Goal: Task Accomplishment & Management: Use online tool/utility

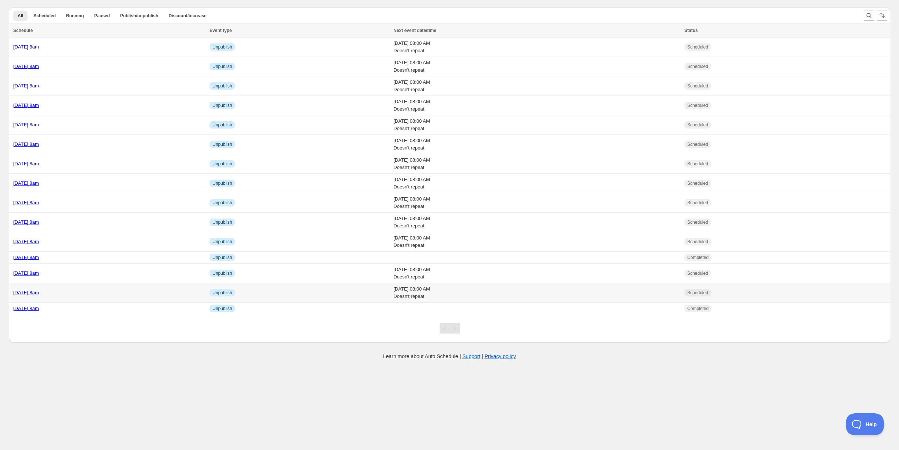
click at [63, 289] on div "[DATE] 8am" at bounding box center [109, 292] width 192 height 7
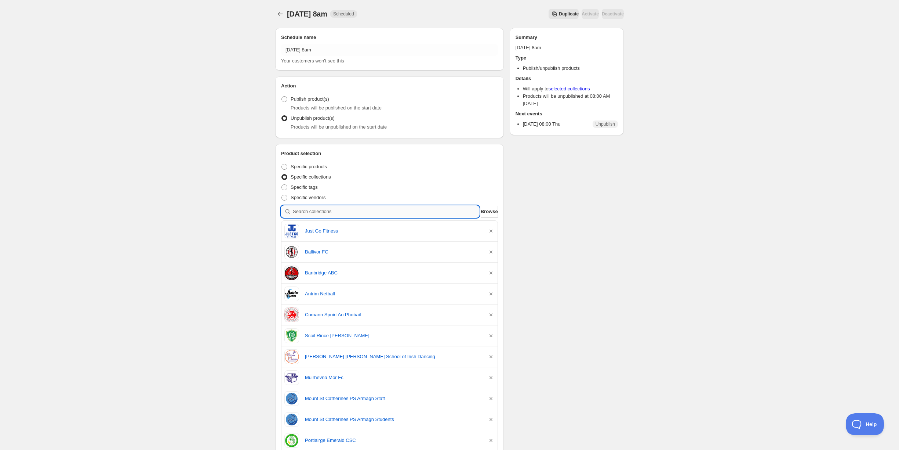
click at [336, 212] on input "search" at bounding box center [386, 212] width 187 height 12
type input "a"
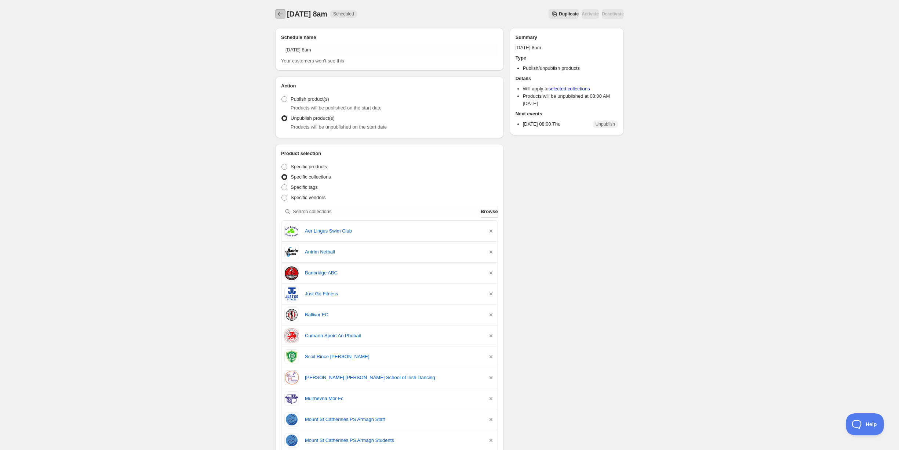
click at [282, 12] on icon "Schedules" at bounding box center [280, 13] width 7 height 7
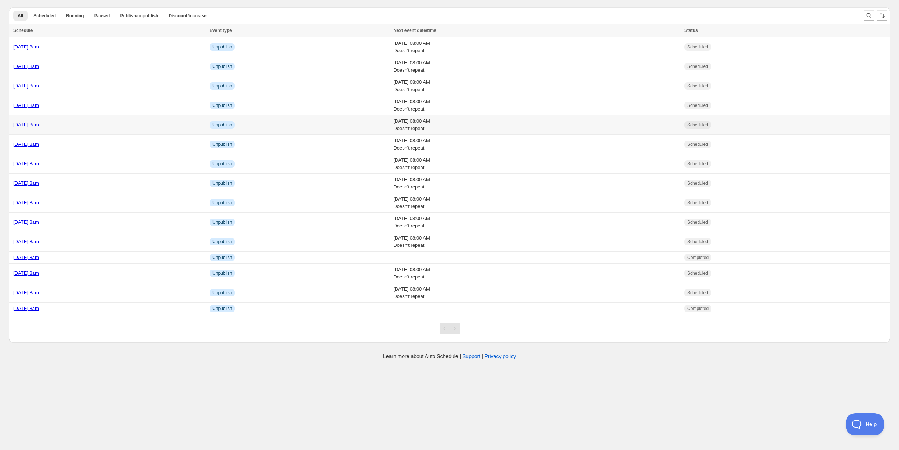
click at [120, 119] on td "[DATE] 8am" at bounding box center [108, 124] width 199 height 19
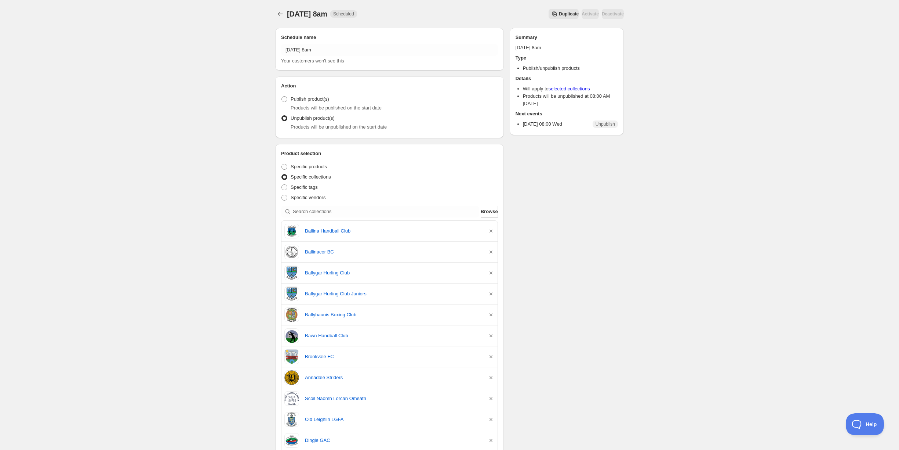
click at [559, 17] on span "Duplicate" at bounding box center [569, 14] width 20 height 6
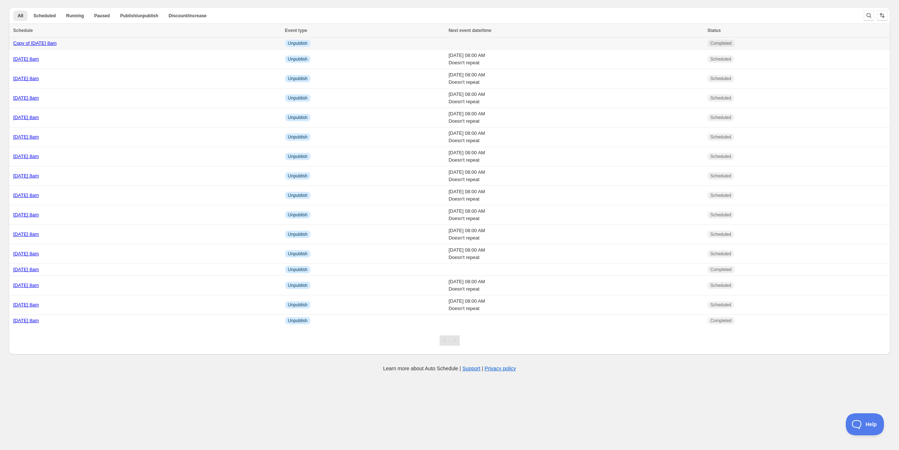
click at [57, 43] on link "Copy of Wednesday 29th October @ 8am" at bounding box center [34, 43] width 43 height 6
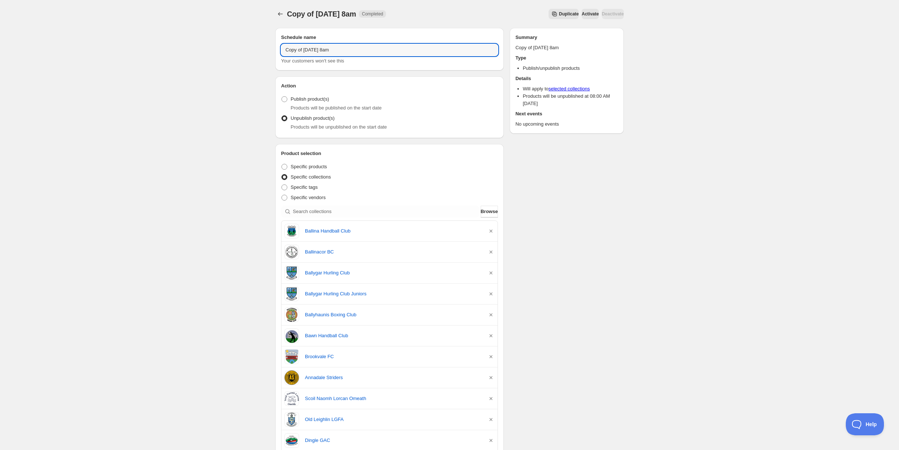
drag, startPoint x: 321, startPoint y: 50, endPoint x: 266, endPoint y: 48, distance: 54.7
type input "[DATE] 8am"
click at [493, 231] on icon "button" at bounding box center [491, 230] width 7 height 7
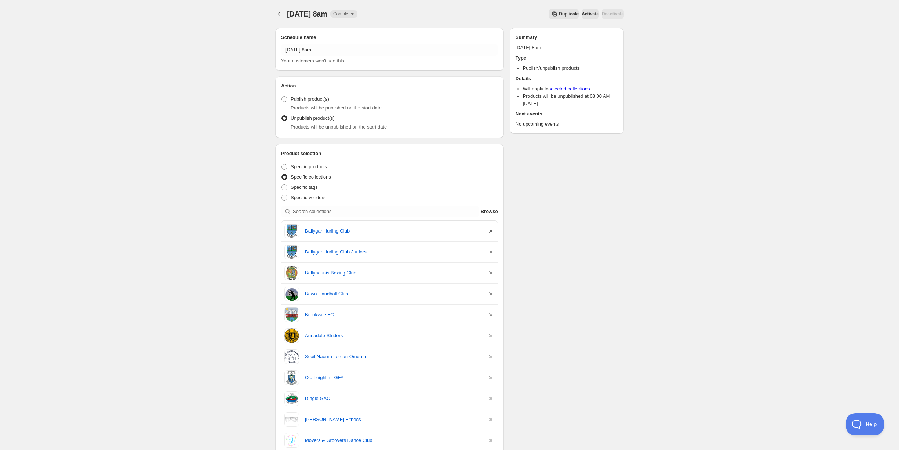
click at [493, 231] on icon "button" at bounding box center [491, 230] width 7 height 7
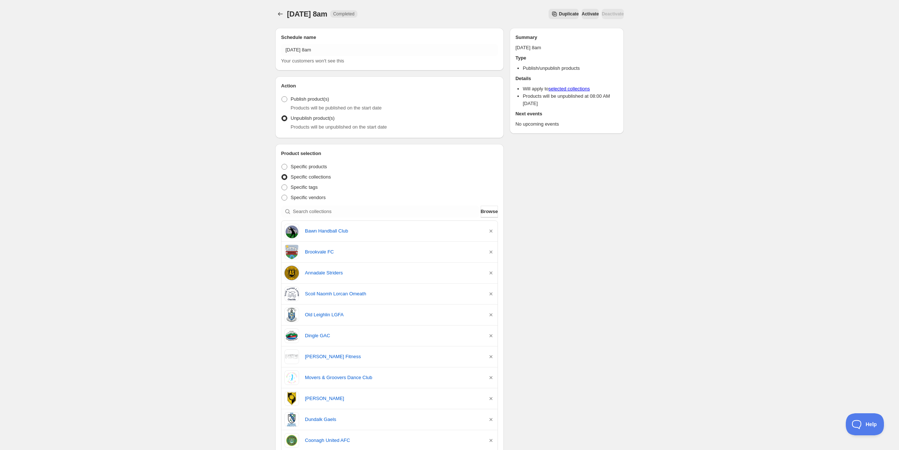
click at [493, 231] on icon "button" at bounding box center [491, 230] width 7 height 7
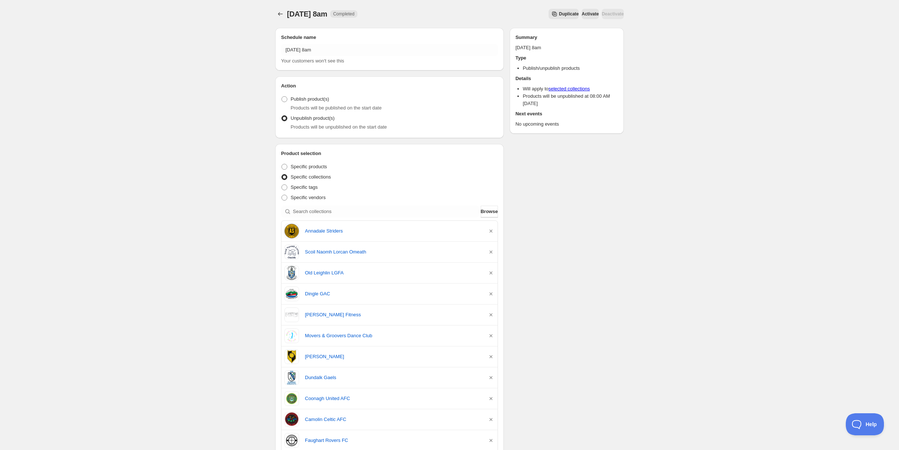
click at [493, 231] on icon "button" at bounding box center [491, 230] width 7 height 7
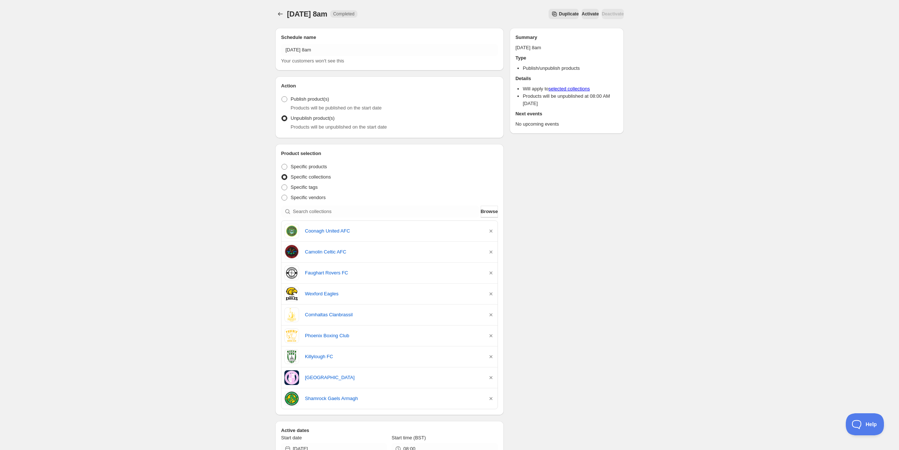
click at [493, 231] on icon "button" at bounding box center [491, 230] width 7 height 7
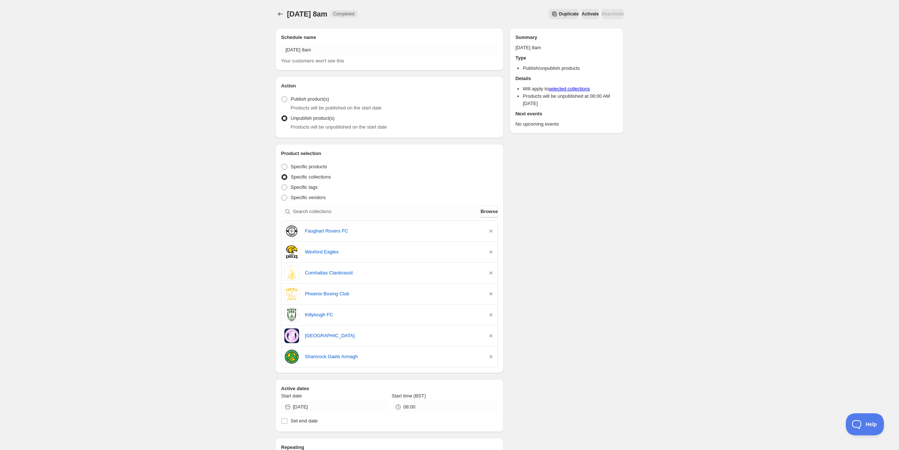
click at [493, 231] on icon "button" at bounding box center [491, 230] width 7 height 7
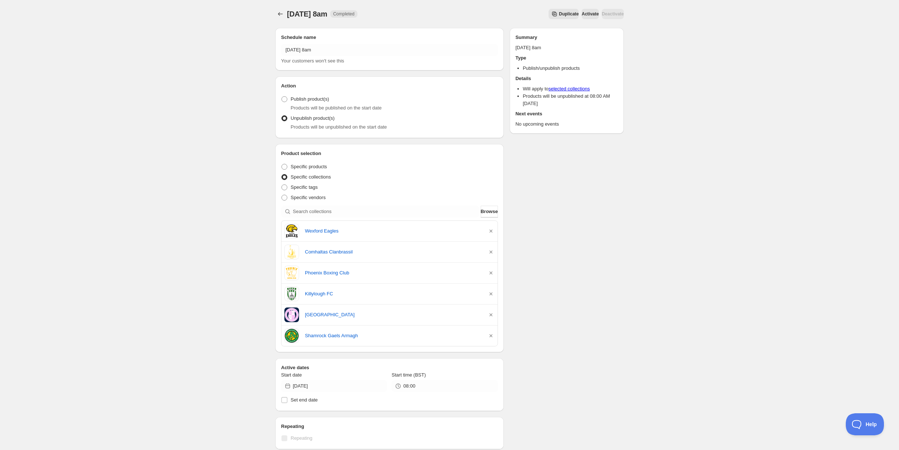
click at [493, 231] on icon "button" at bounding box center [491, 230] width 7 height 7
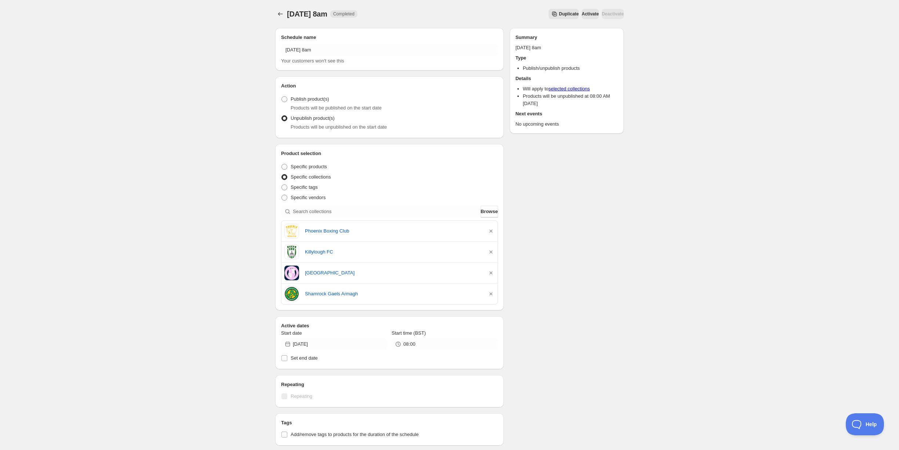
click at [493, 231] on icon "button" at bounding box center [491, 230] width 7 height 7
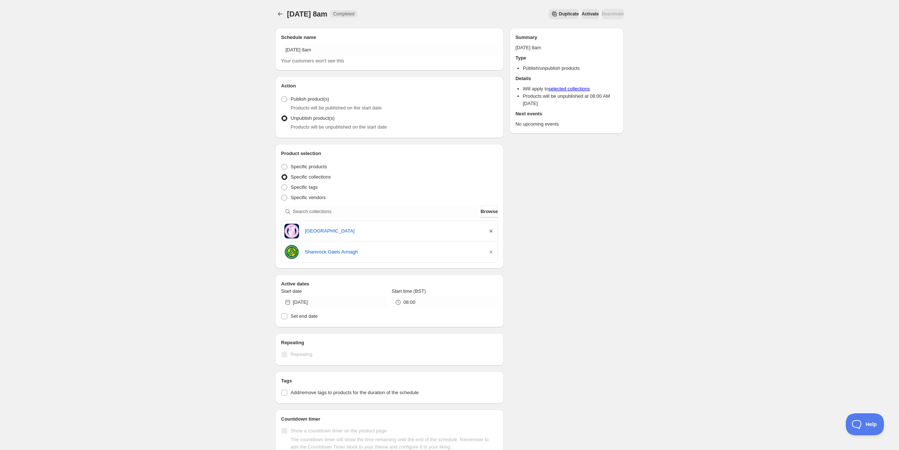
click at [493, 231] on icon "button" at bounding box center [491, 230] width 7 height 7
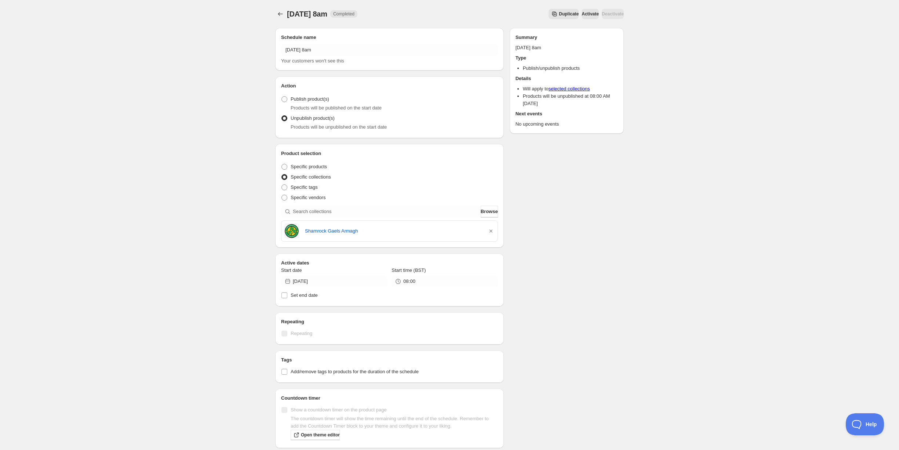
click at [493, 231] on icon "button" at bounding box center [491, 230] width 7 height 7
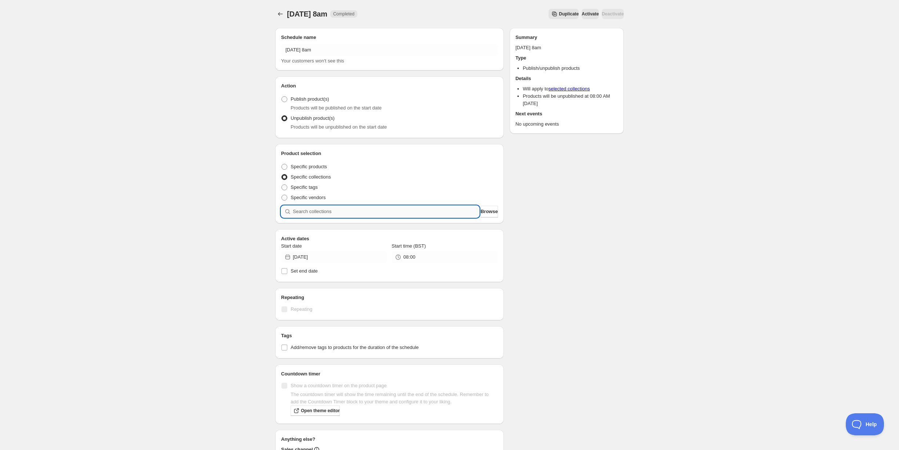
drag, startPoint x: 349, startPoint y: 216, endPoint x: 354, endPoint y: 216, distance: 5.2
click at [349, 216] on input "search" at bounding box center [386, 212] width 187 height 12
type input "n"
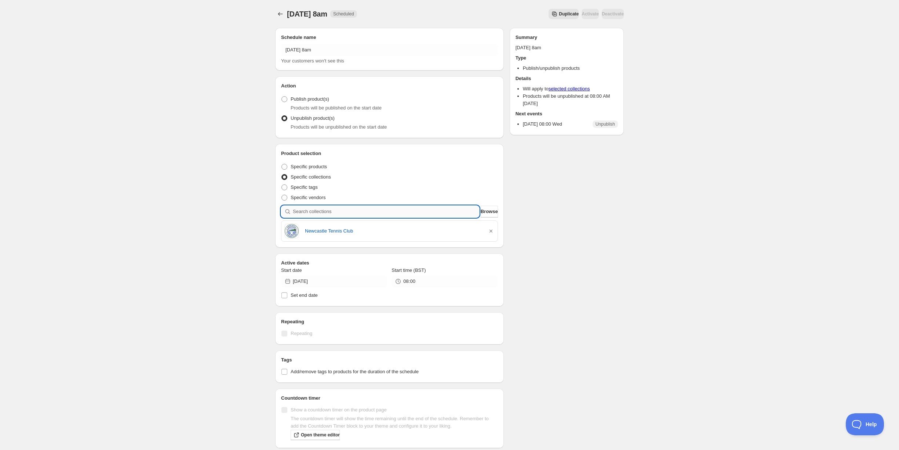
click at [325, 213] on input "search" at bounding box center [386, 212] width 187 height 12
type input "c"
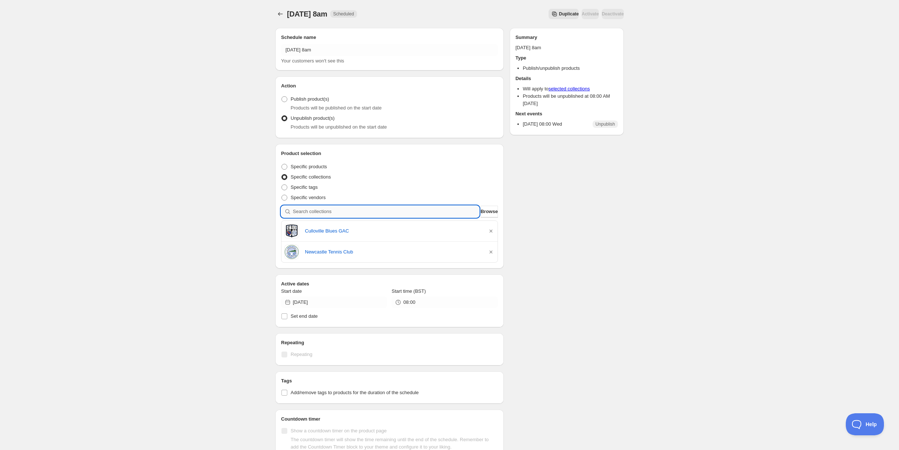
click at [334, 212] on input "search" at bounding box center [386, 212] width 187 height 12
type input "b"
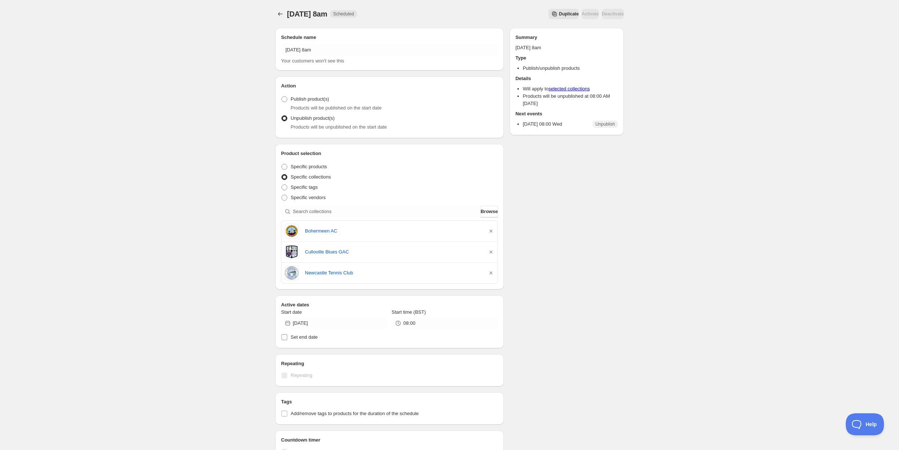
click at [349, 332] on label "Set end date" at bounding box center [389, 337] width 217 height 10
click at [287, 334] on input "Set end date" at bounding box center [285, 337] width 6 height 6
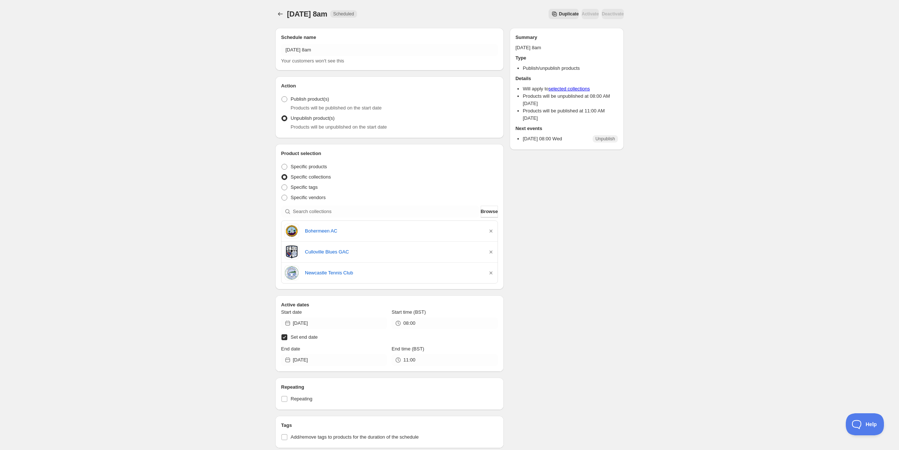
click at [308, 339] on span "Set end date" at bounding box center [304, 337] width 27 height 6
click at [287, 339] on input "Set end date" at bounding box center [285, 337] width 6 height 6
checkbox input "false"
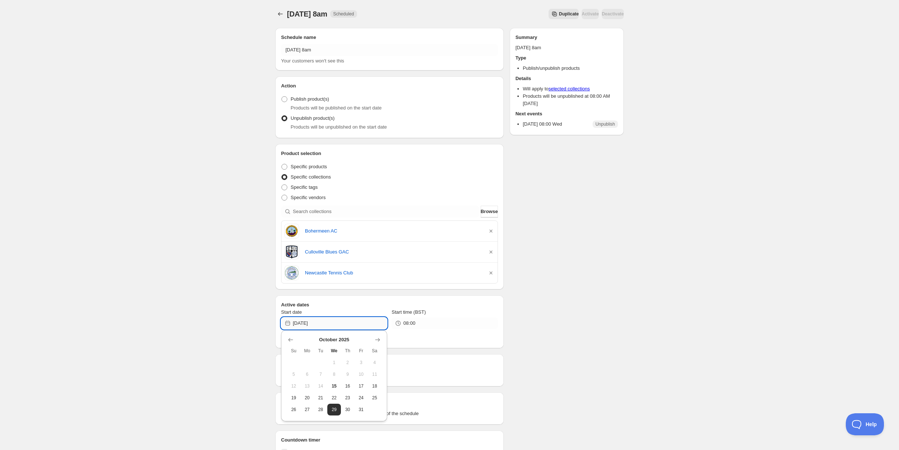
click at [313, 321] on input "2025-10-29" at bounding box center [340, 323] width 94 height 12
click at [347, 407] on span "30" at bounding box center [348, 409] width 8 height 6
type input "[DATE]"
click at [577, 385] on div "Schedule name Thursday 30th October @ 8am Your customers won't see this Action …" at bounding box center [446, 306] width 355 height 568
click at [282, 15] on icon "Schedules" at bounding box center [280, 13] width 7 height 7
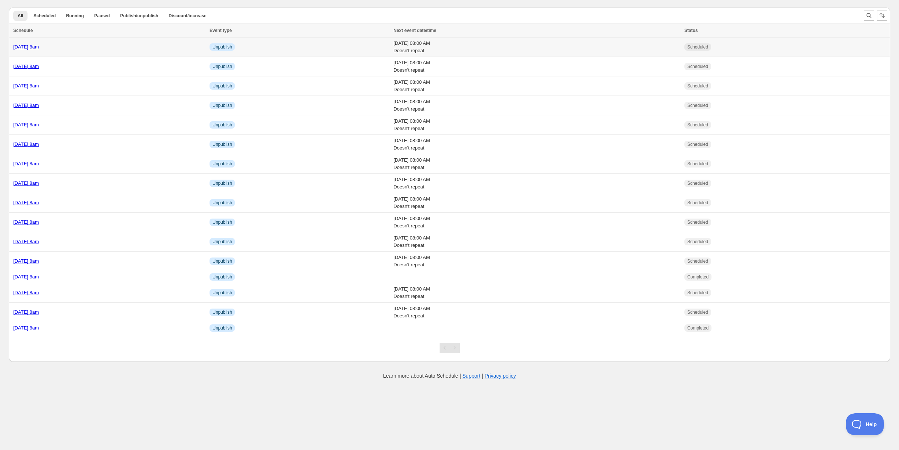
click at [89, 43] on div "[DATE] 8am" at bounding box center [109, 46] width 192 height 7
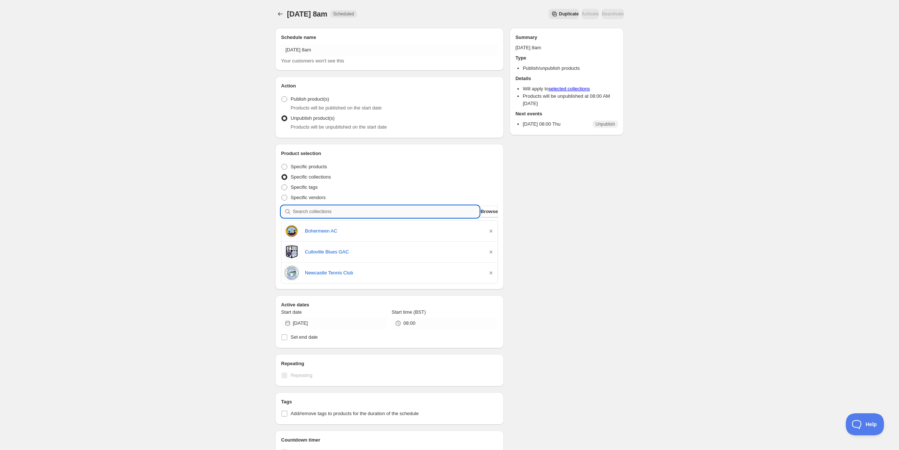
click at [322, 210] on input "search" at bounding box center [386, 212] width 187 height 12
type input "o"
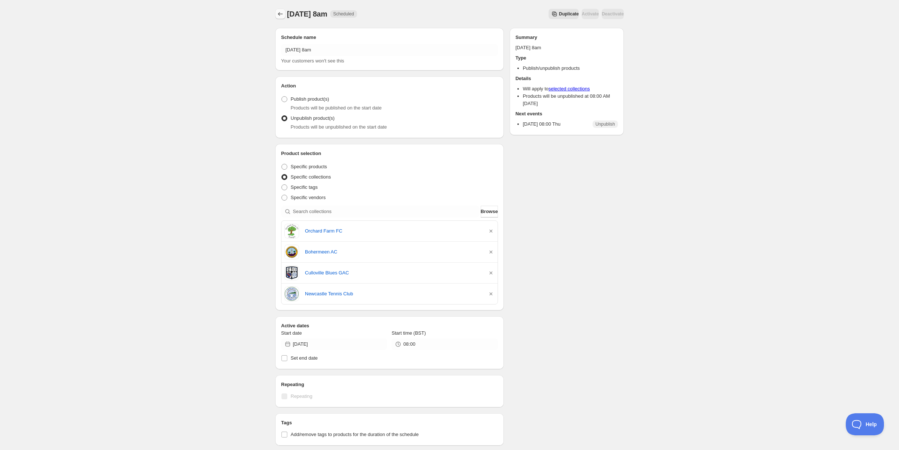
click at [281, 14] on icon "Schedules" at bounding box center [280, 13] width 7 height 7
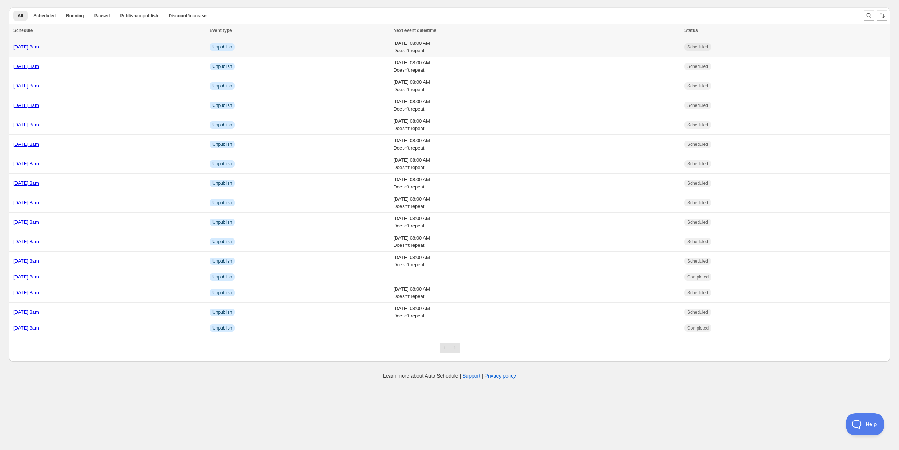
click at [102, 45] on div "Thursday 30th October @ 8am" at bounding box center [109, 46] width 192 height 7
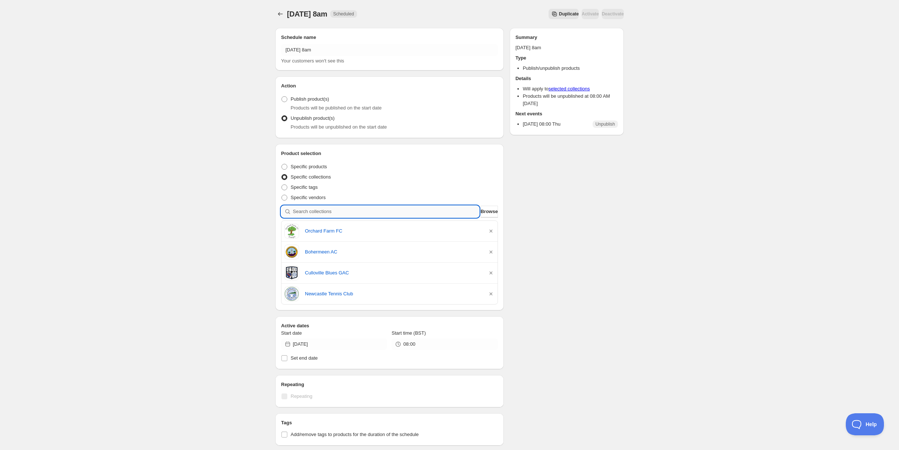
click at [324, 210] on input "search" at bounding box center [386, 212] width 187 height 12
type input "s"
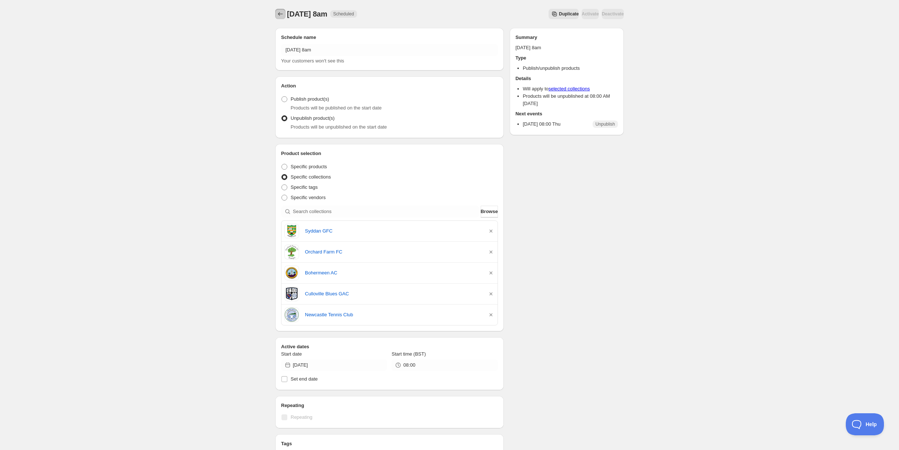
click at [281, 10] on icon "Schedules" at bounding box center [280, 13] width 7 height 7
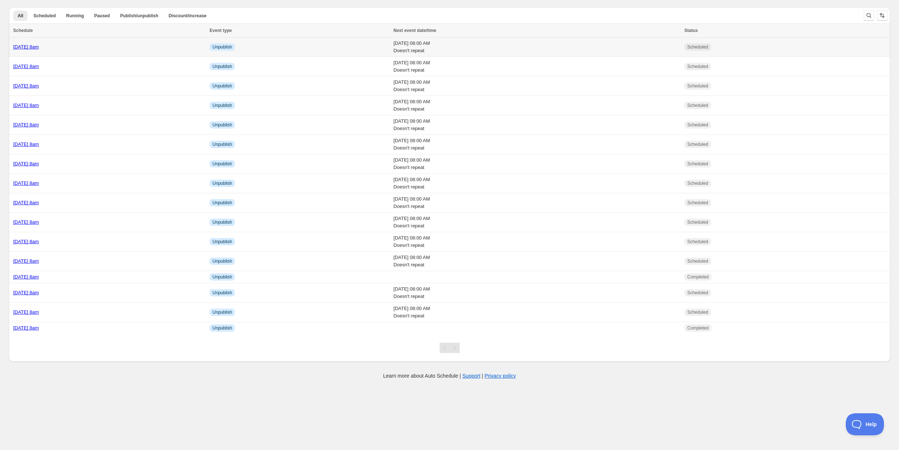
click at [106, 46] on div "[DATE] 8am" at bounding box center [109, 46] width 192 height 7
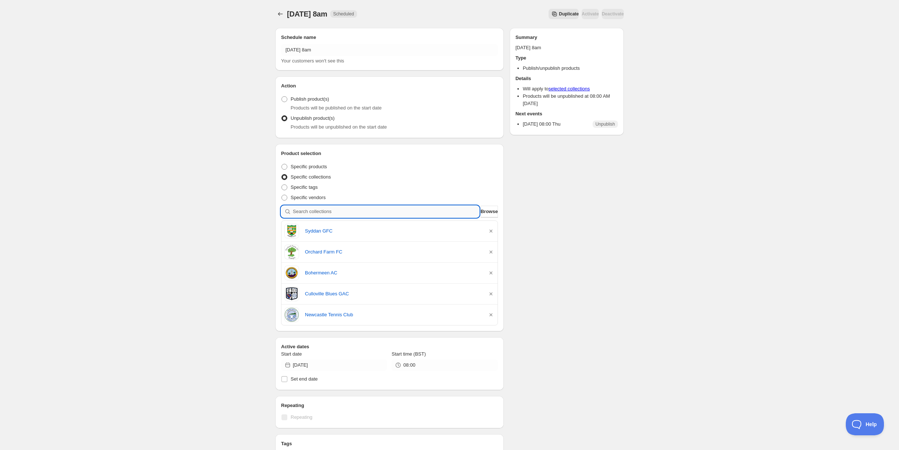
click at [305, 211] on input "search" at bounding box center [386, 212] width 187 height 12
type input "i"
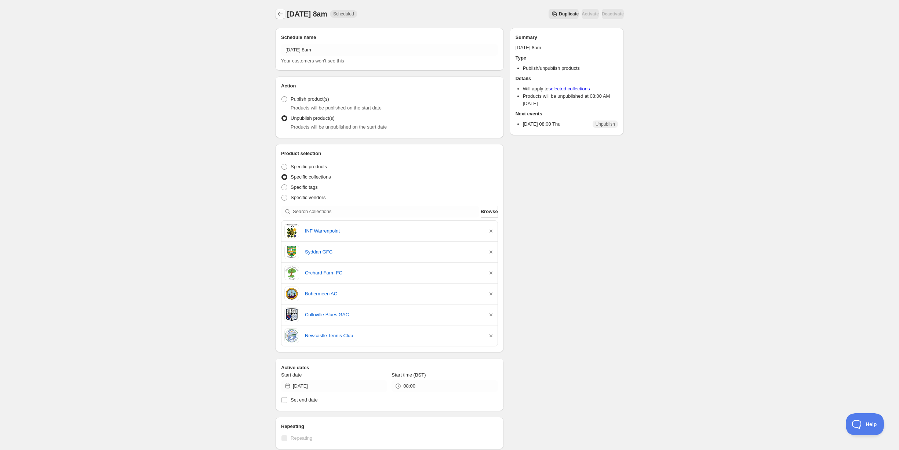
click at [282, 11] on icon "Schedules" at bounding box center [280, 13] width 7 height 7
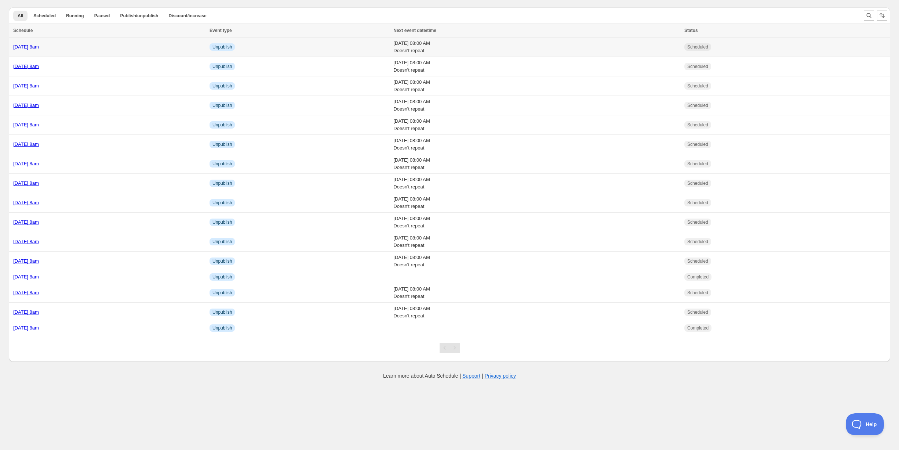
click at [105, 48] on div "[DATE] 8am" at bounding box center [109, 46] width 192 height 7
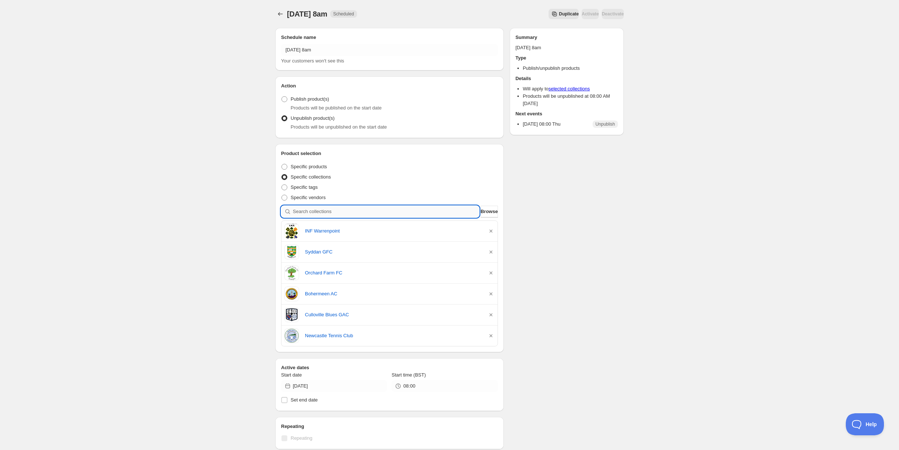
click at [308, 213] on input "search" at bounding box center [386, 212] width 187 height 12
type input "i"
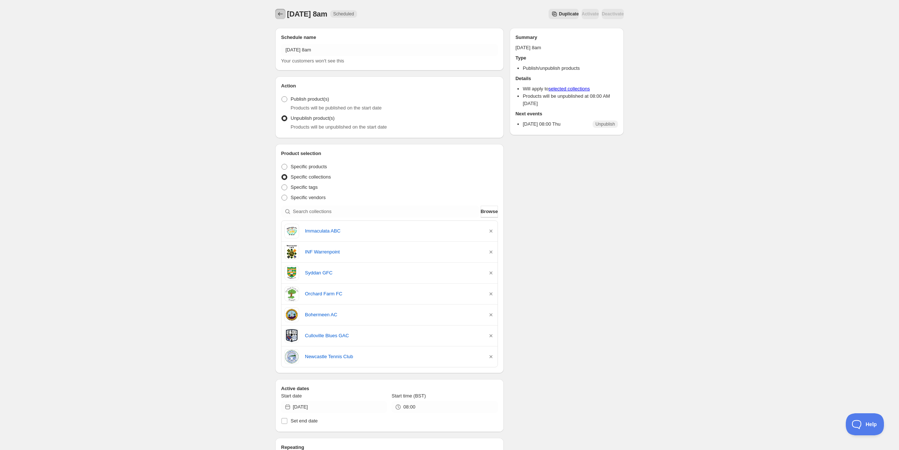
click at [280, 12] on icon "Schedules" at bounding box center [280, 13] width 7 height 7
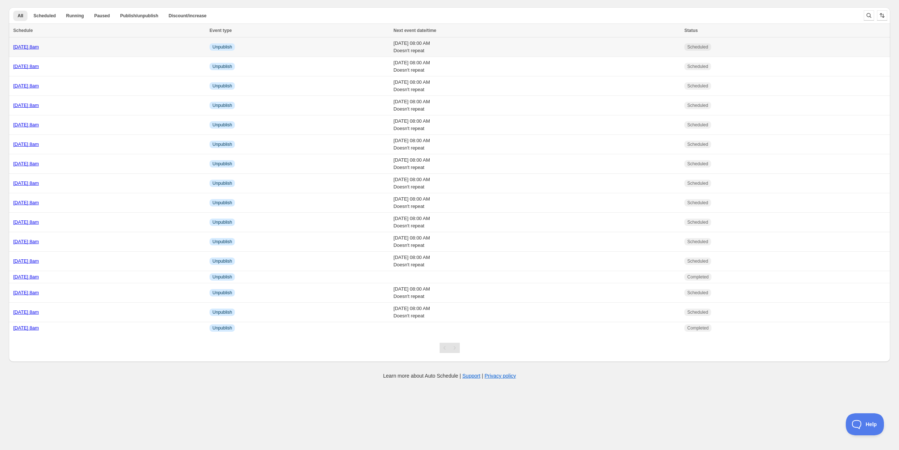
click at [39, 48] on link "[DATE] 8am" at bounding box center [26, 47] width 26 height 6
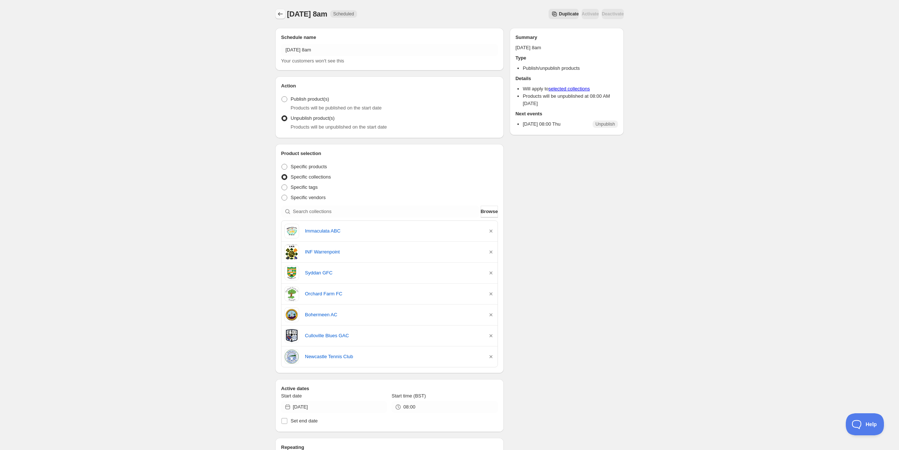
click at [281, 15] on icon "Schedules" at bounding box center [280, 13] width 7 height 7
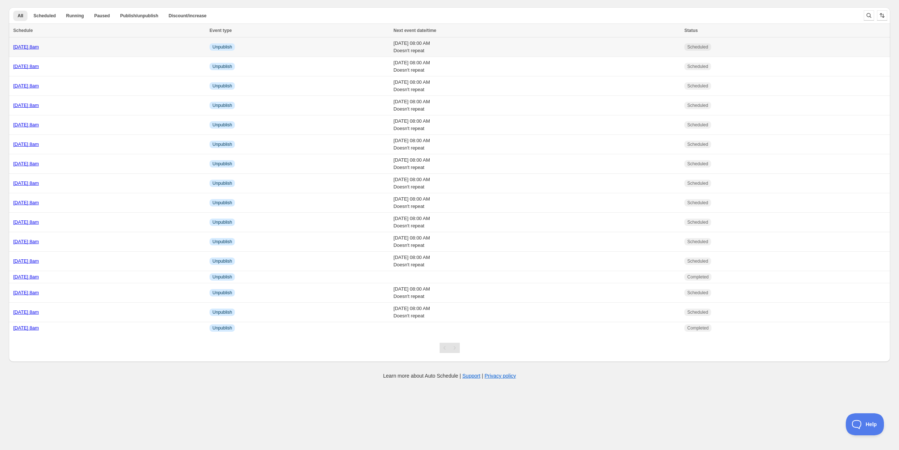
click at [39, 44] on link "[DATE] 8am" at bounding box center [26, 47] width 26 height 6
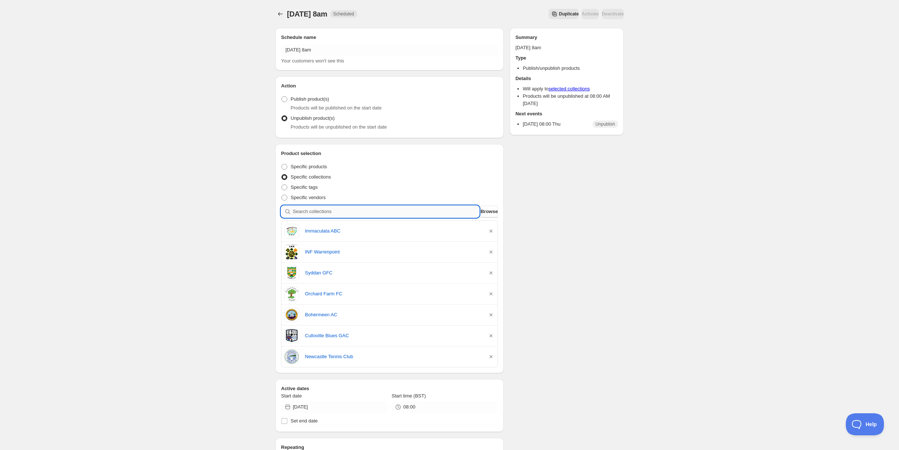
click at [327, 210] on input "search" at bounding box center [386, 212] width 187 height 12
type input "g"
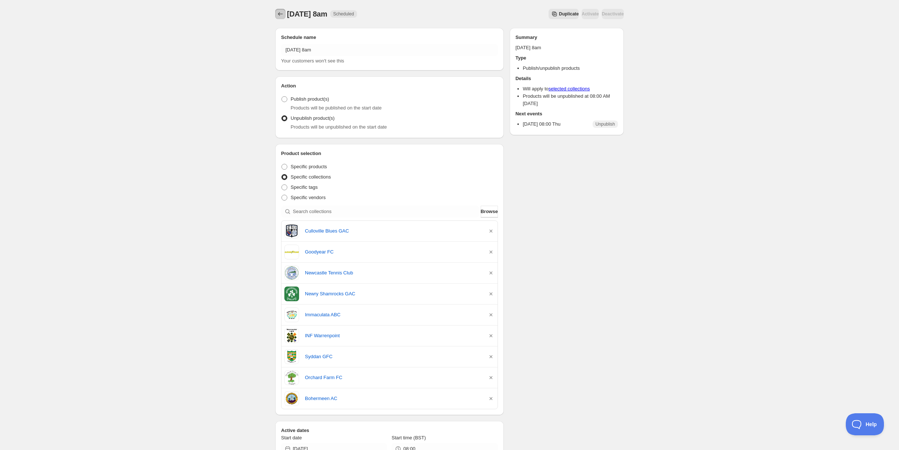
click at [281, 16] on icon "Schedules" at bounding box center [280, 13] width 7 height 7
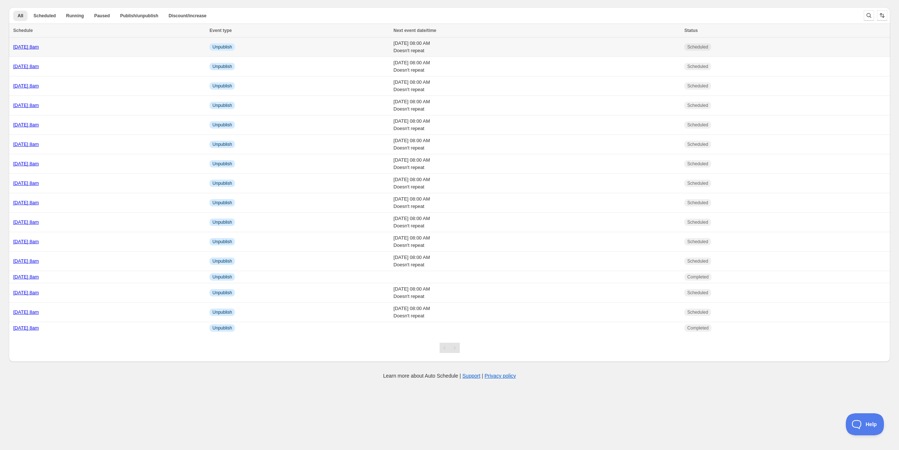
click at [101, 51] on td "[DATE] 8am" at bounding box center [108, 46] width 199 height 19
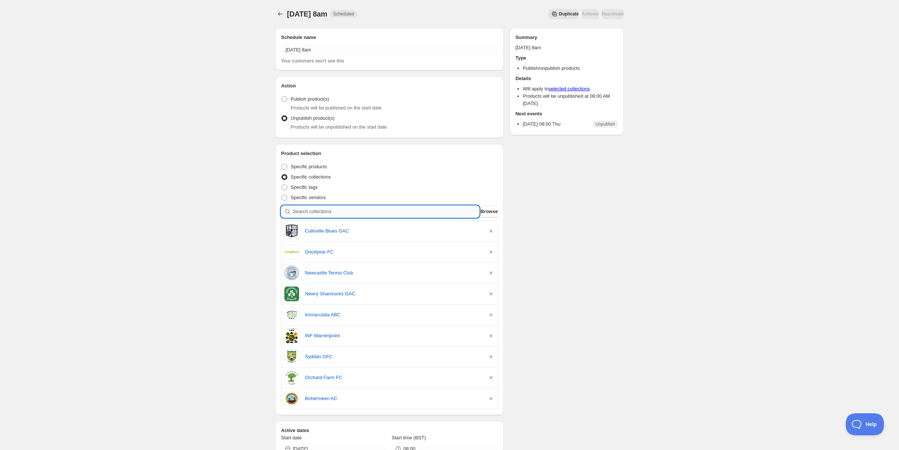
click at [315, 209] on input "search" at bounding box center [386, 212] width 187 height 12
type input "k"
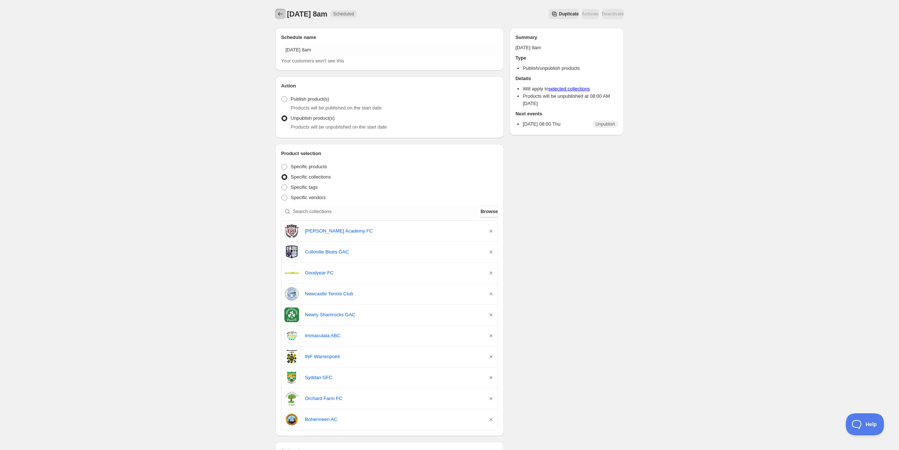
click at [280, 12] on icon "Schedules" at bounding box center [280, 13] width 7 height 7
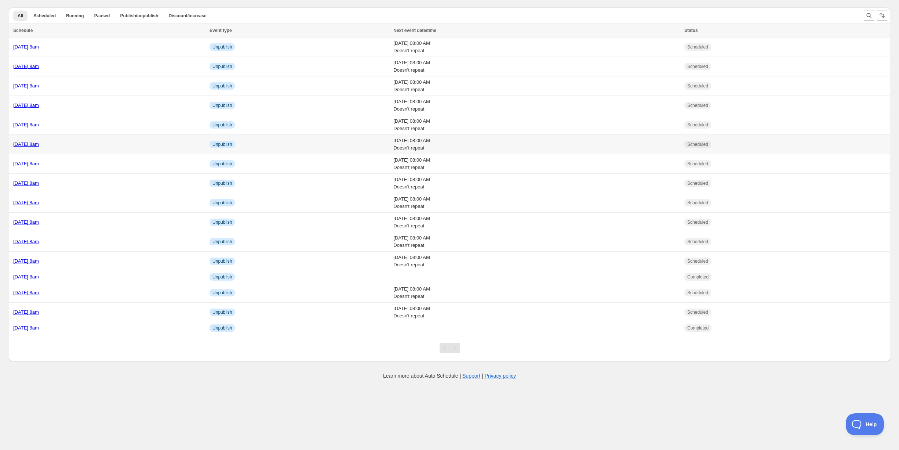
click at [110, 144] on div "[DATE] 8am" at bounding box center [109, 144] width 192 height 7
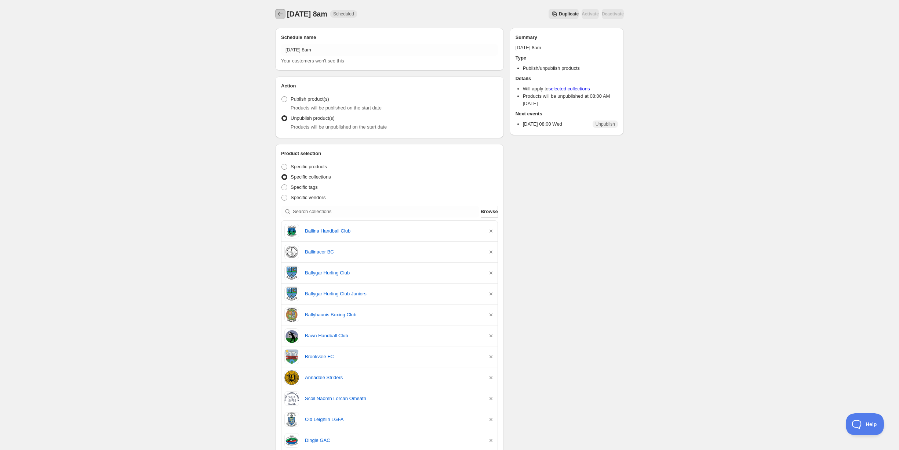
click at [280, 12] on icon "Schedules" at bounding box center [280, 13] width 7 height 7
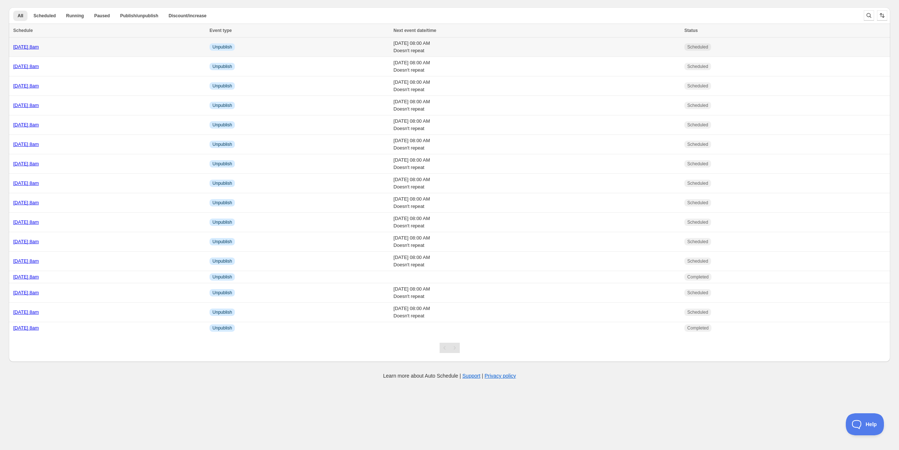
click at [137, 46] on div "[DATE] 8am" at bounding box center [109, 46] width 192 height 7
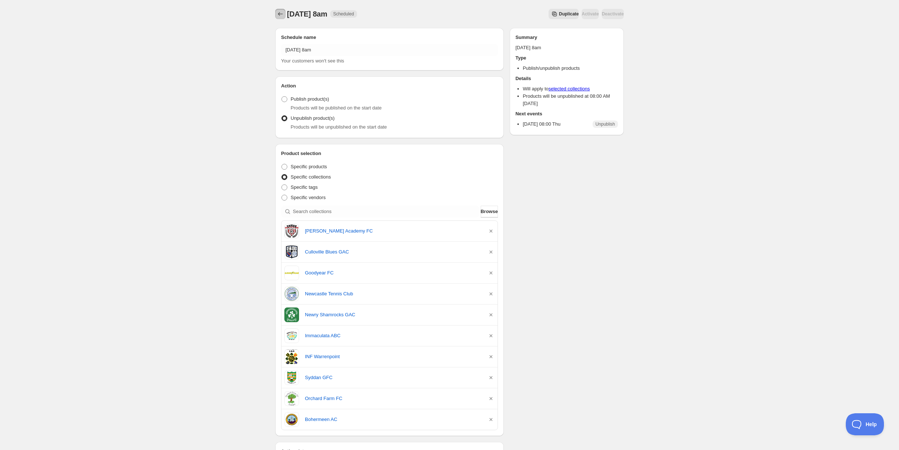
click at [283, 14] on icon "Schedules" at bounding box center [280, 13] width 7 height 7
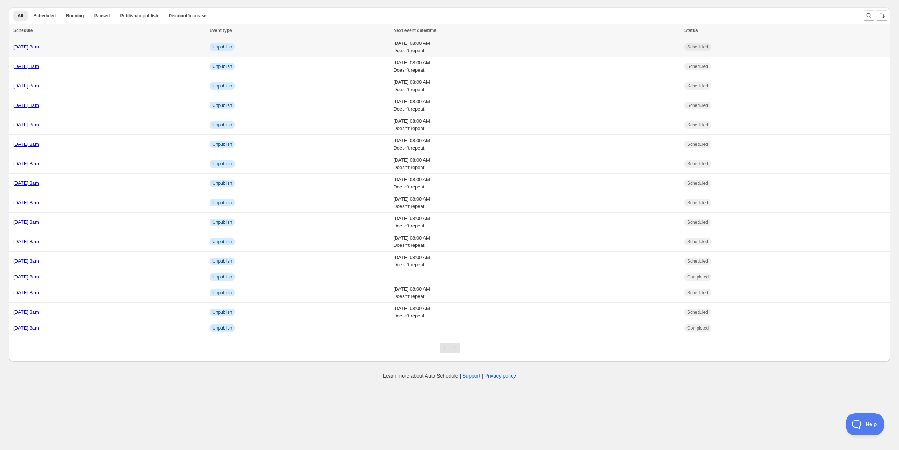
click at [39, 47] on link "[DATE] 8am" at bounding box center [26, 47] width 26 height 6
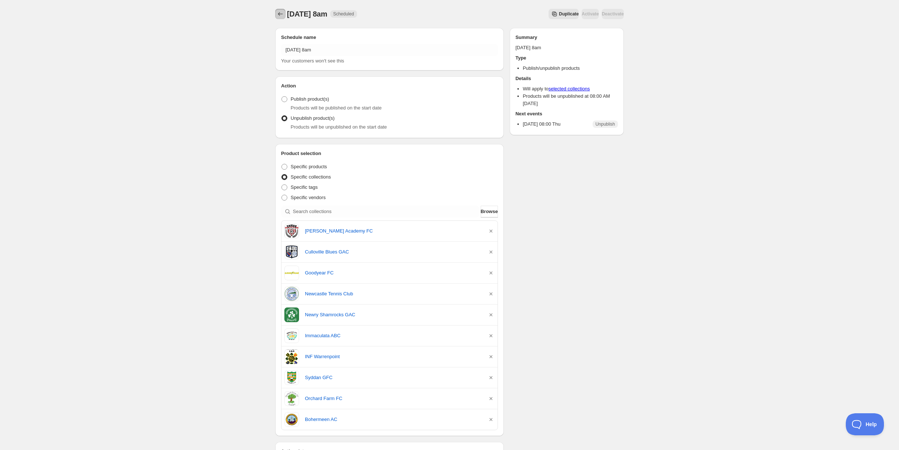
click at [281, 15] on icon "Schedules" at bounding box center [280, 13] width 7 height 7
